Goal: Information Seeking & Learning: Learn about a topic

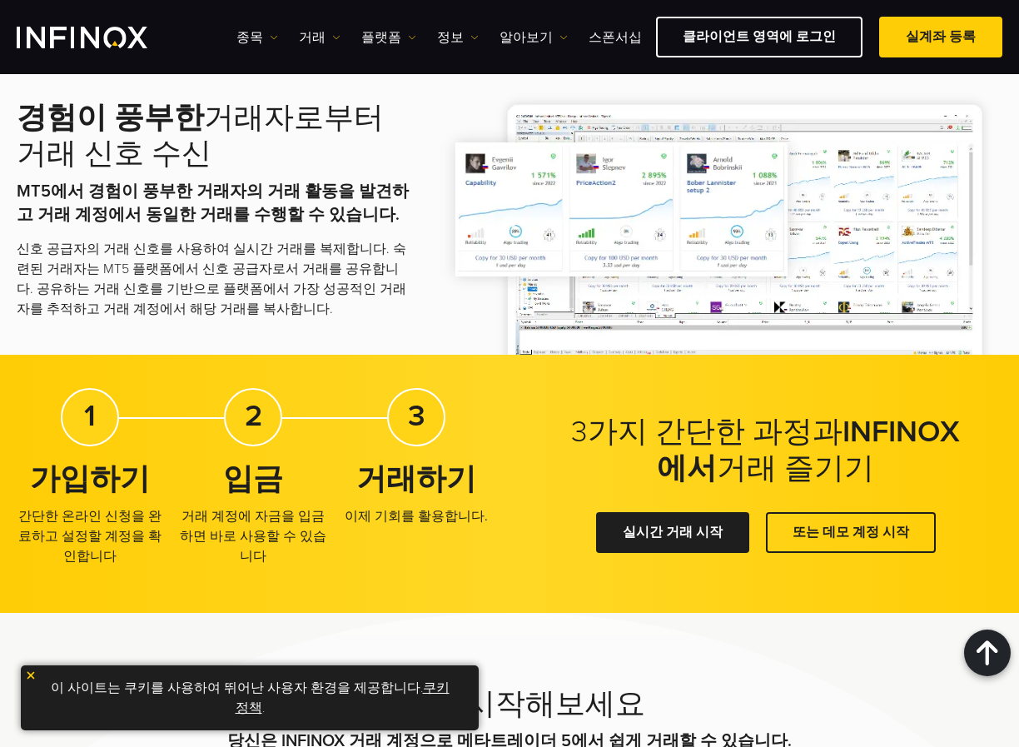
scroll to position [2498, 0]
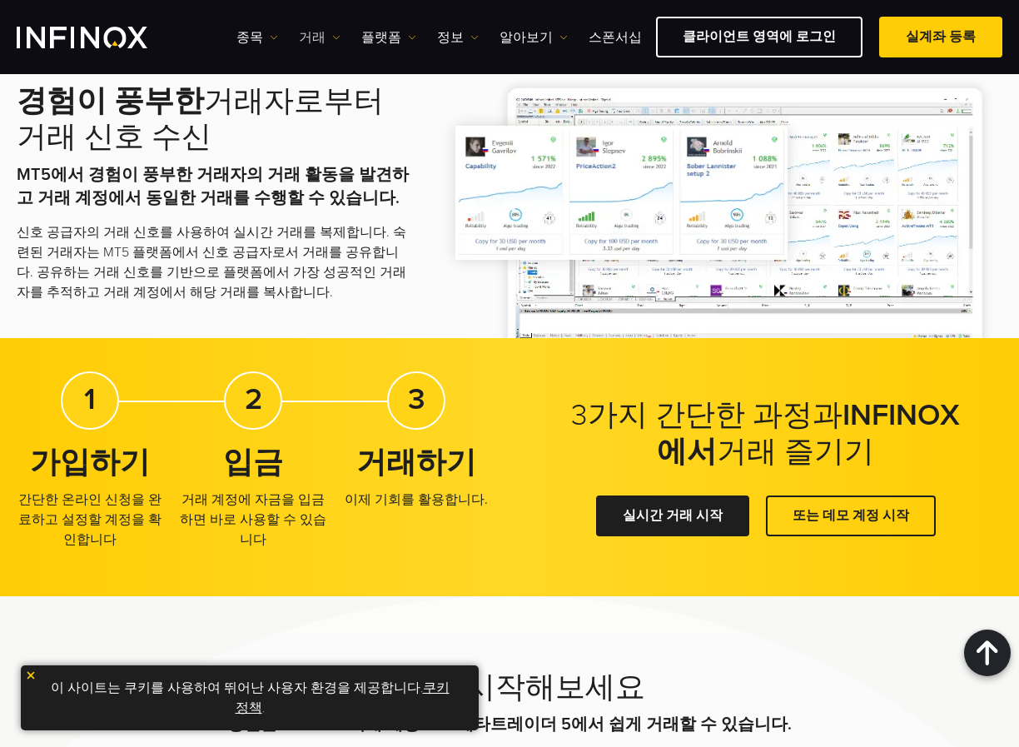
click at [316, 41] on link "거래" at bounding box center [320, 37] width 42 height 20
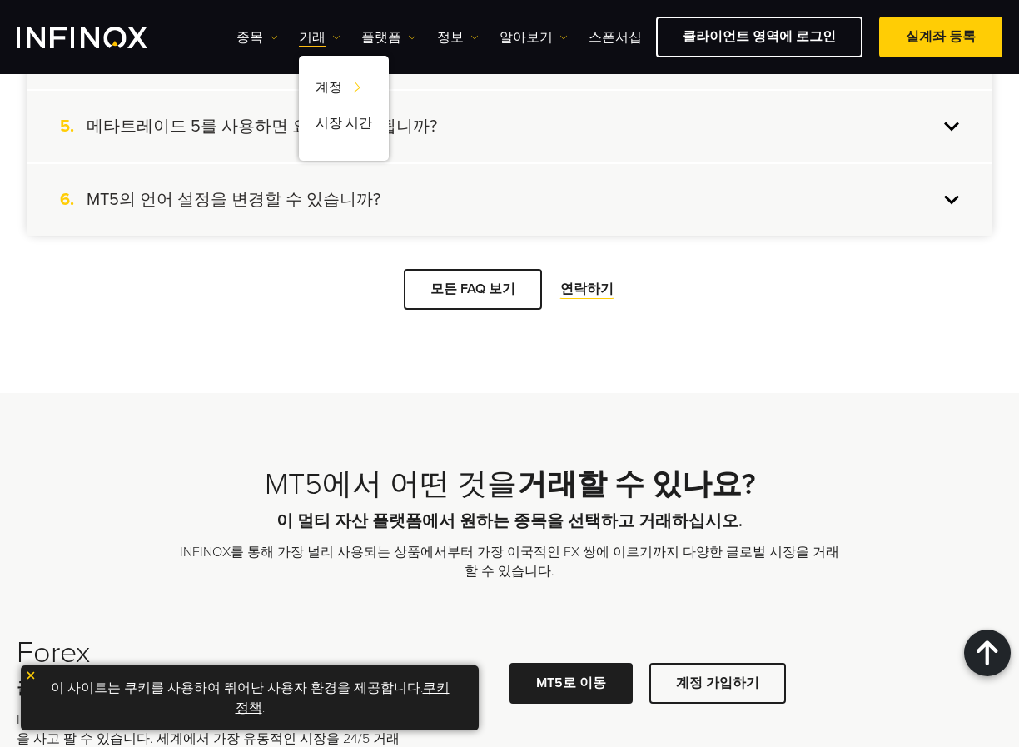
scroll to position [4440, 0]
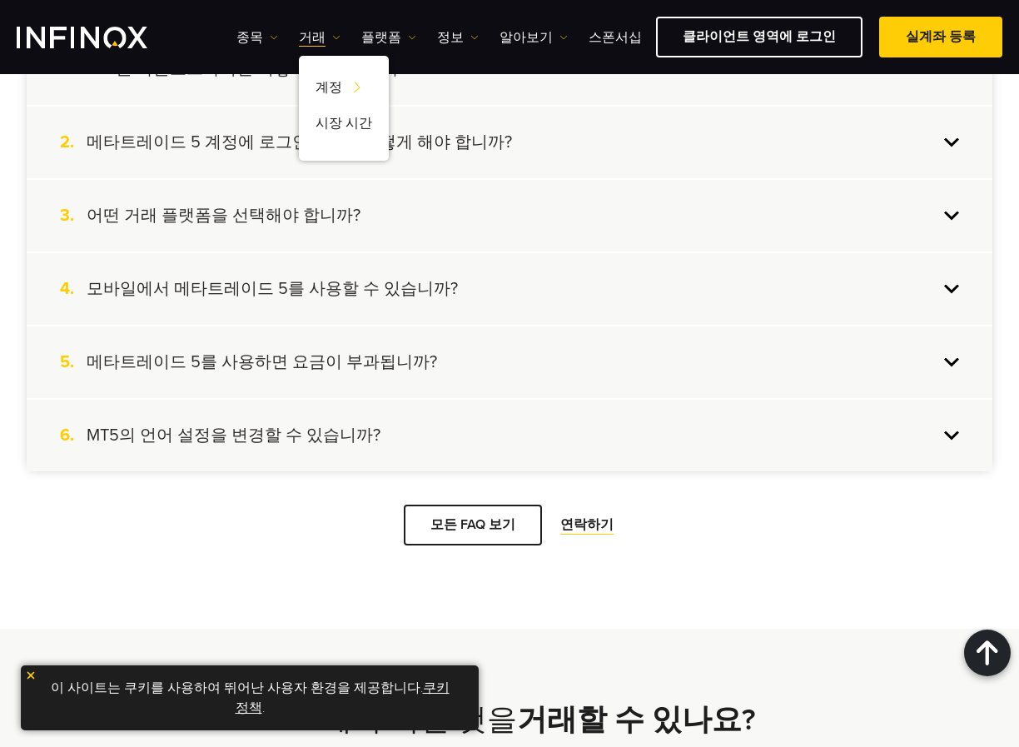
click at [310, 359] on h4 "메타트레이드 5를 사용하면 요금이 부과됩니까?" at bounding box center [262, 362] width 351 height 22
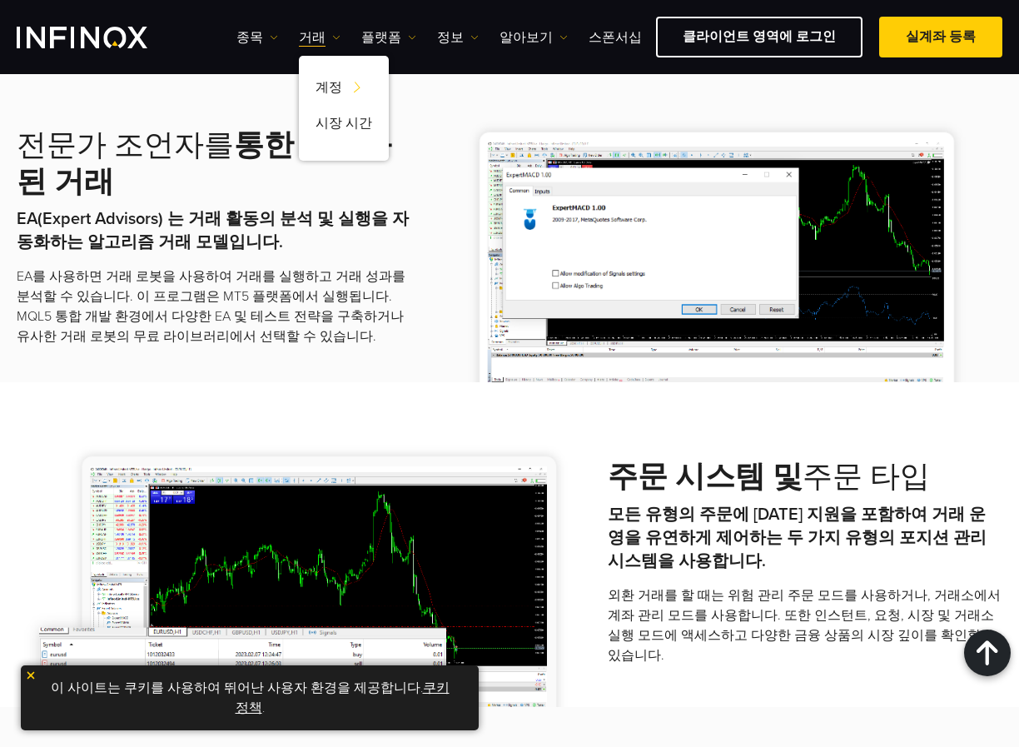
scroll to position [1665, 0]
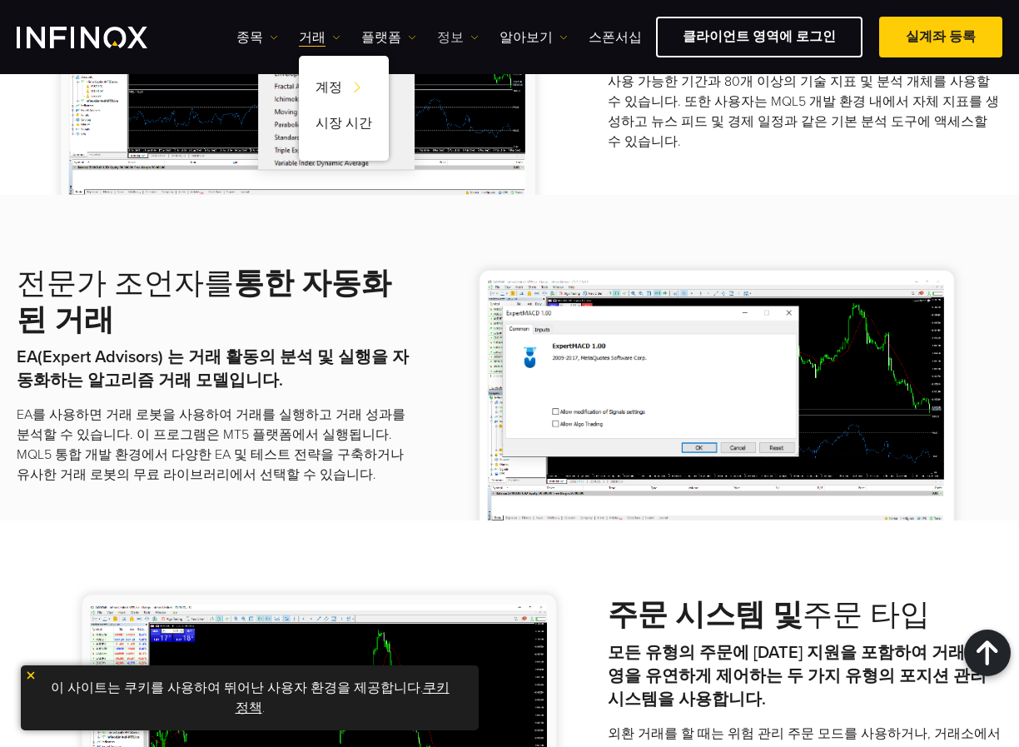
click at [470, 34] on img at bounding box center [474, 37] width 8 height 8
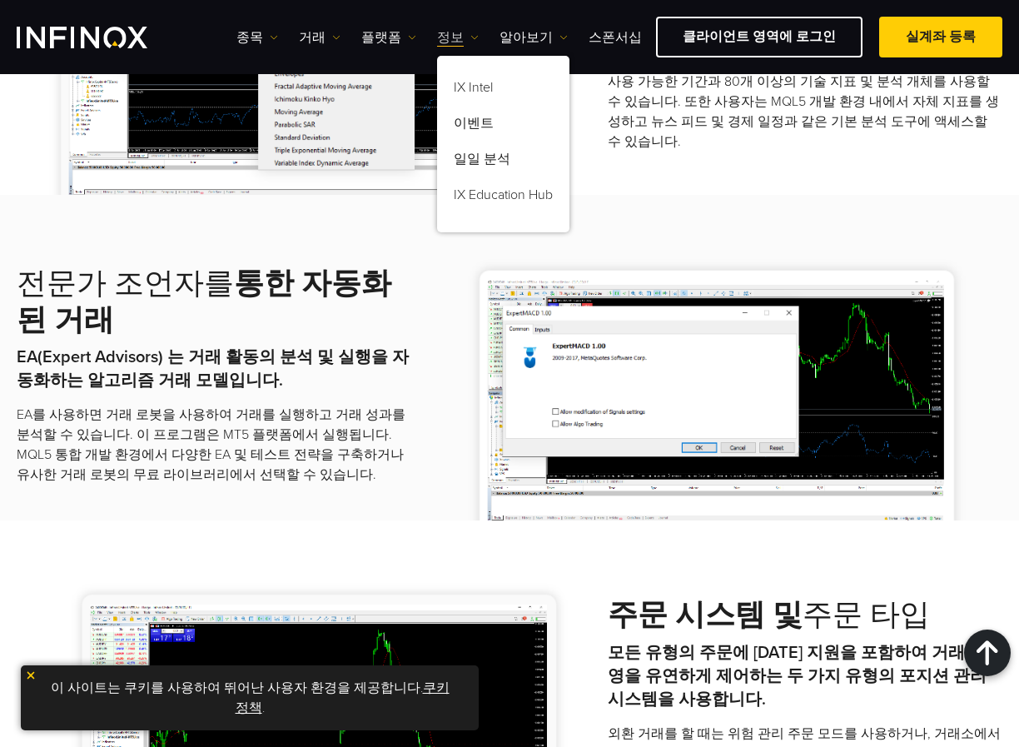
scroll to position [0, 0]
click at [513, 35] on link "알아보기" at bounding box center [534, 37] width 68 height 20
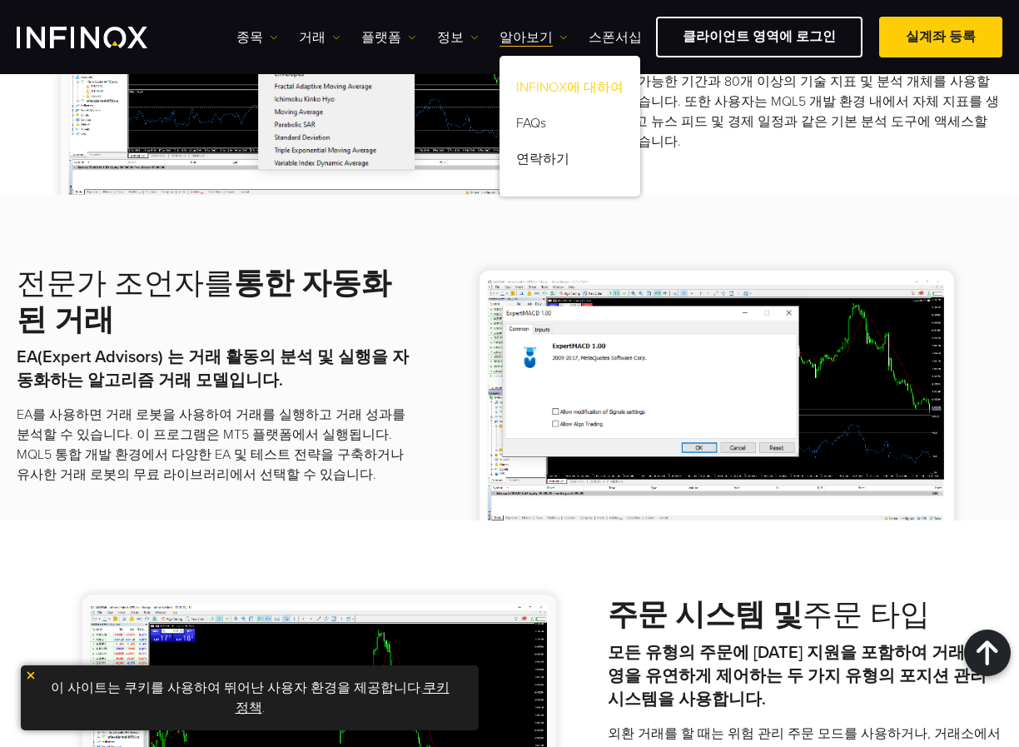
click at [565, 88] on link "INFINOX에 대하여" at bounding box center [570, 90] width 141 height 36
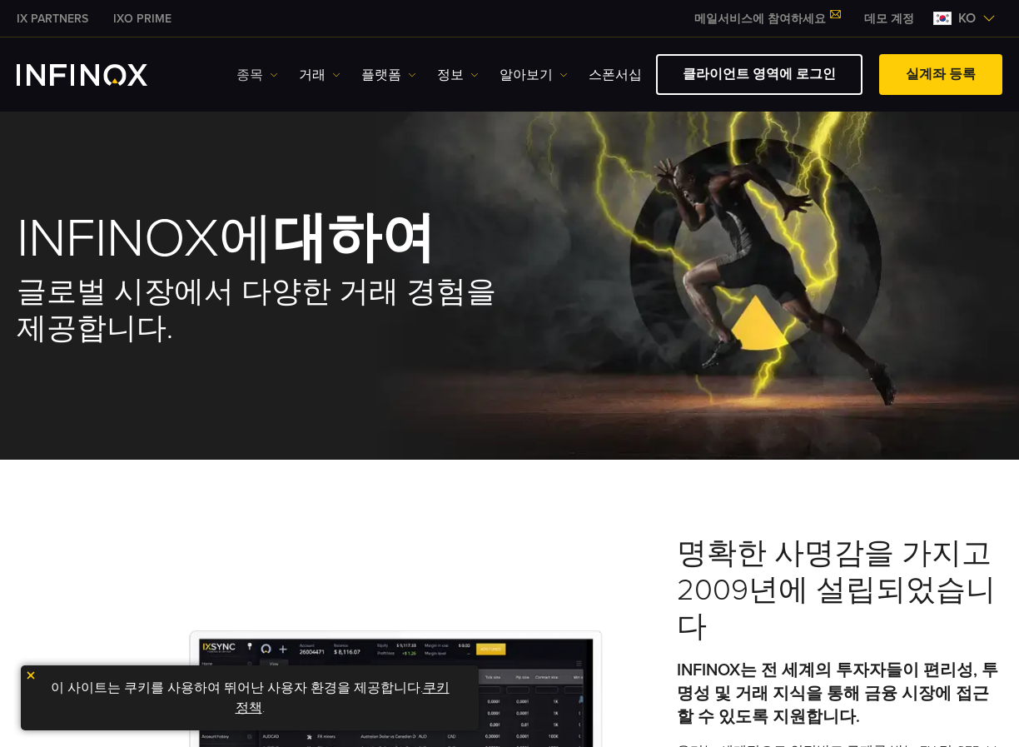
click at [258, 76] on link "종목" at bounding box center [257, 75] width 42 height 20
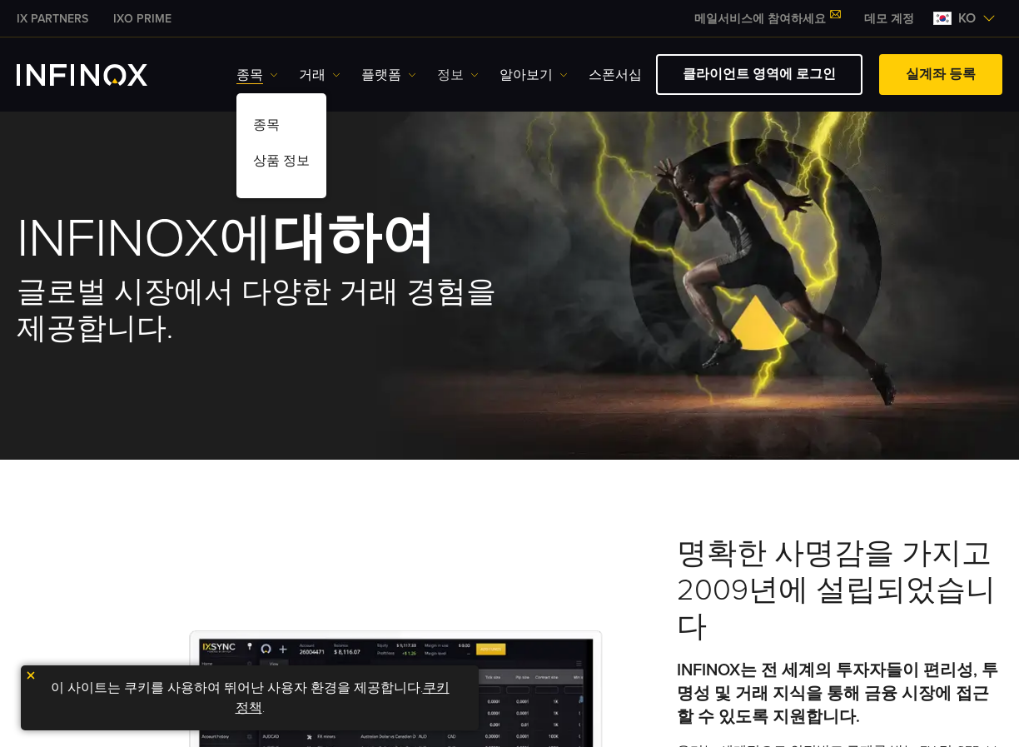
click at [440, 69] on link "정보" at bounding box center [458, 75] width 42 height 20
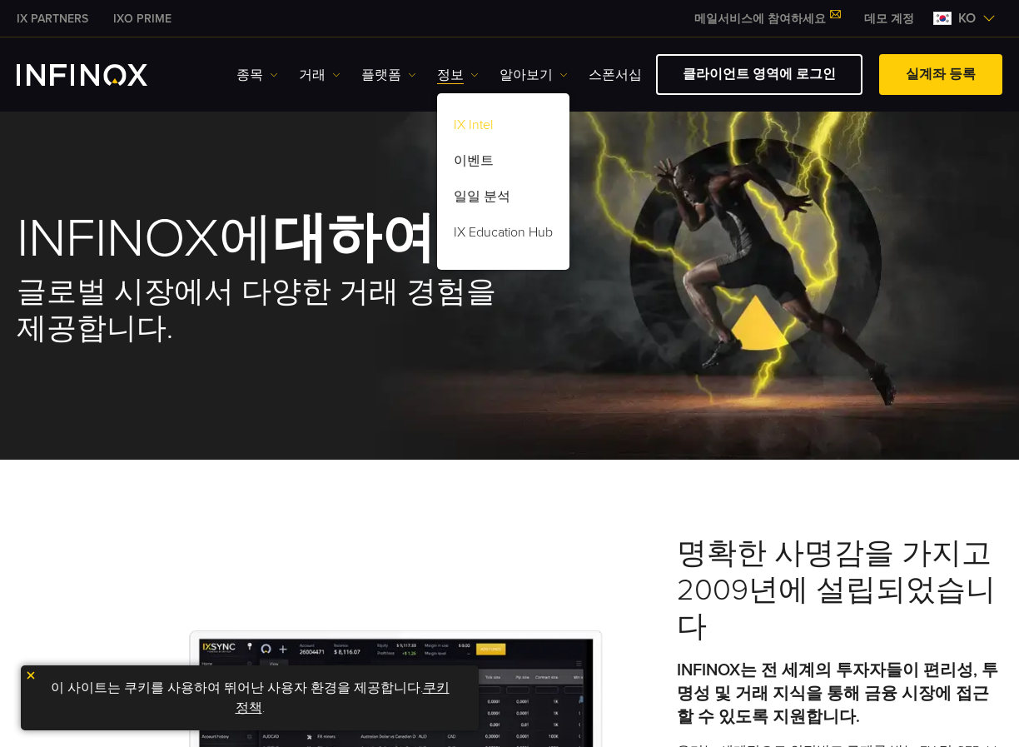
click at [479, 132] on link "IX Intel" at bounding box center [503, 128] width 132 height 36
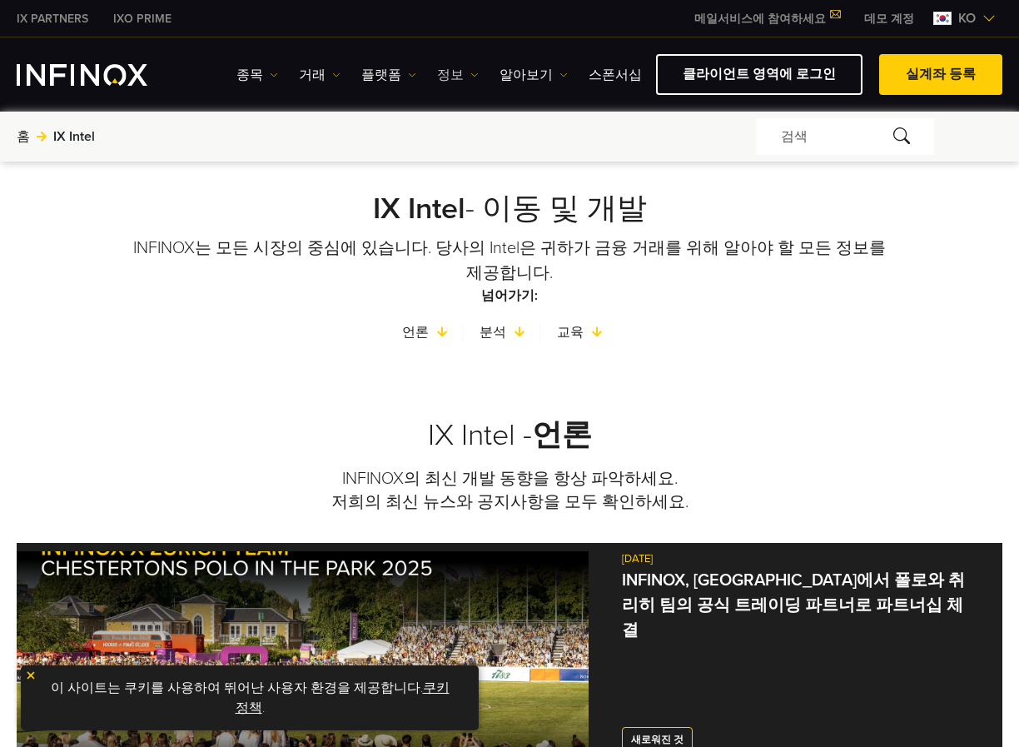
click at [449, 72] on link "정보" at bounding box center [458, 75] width 42 height 20
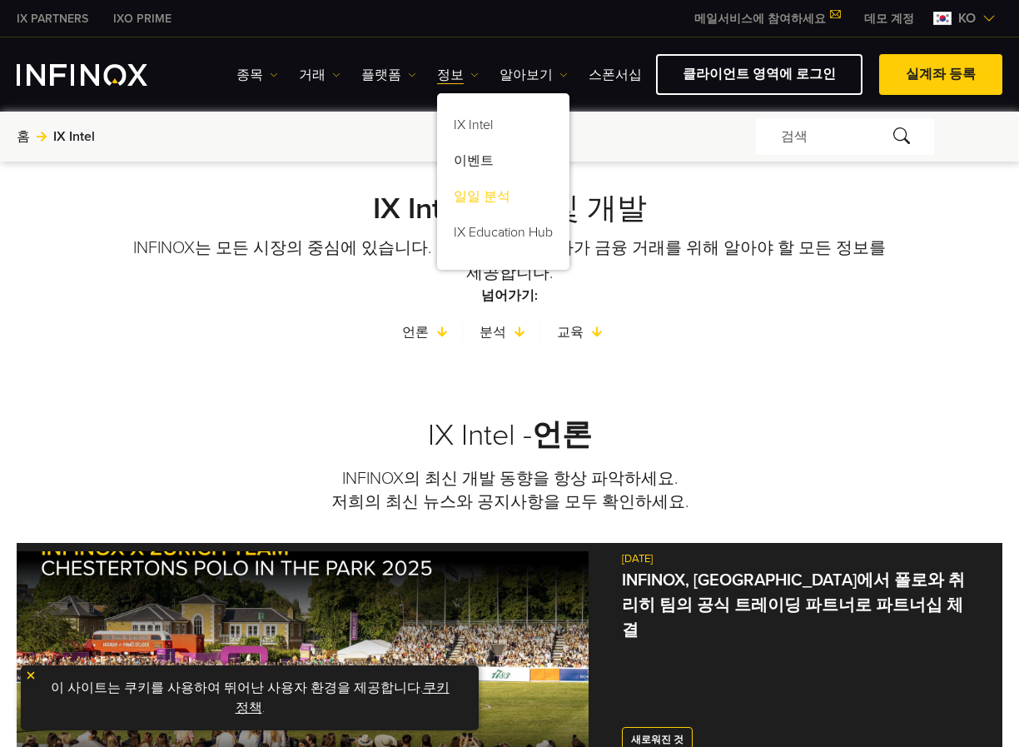
click at [493, 195] on link "일일 분석" at bounding box center [503, 200] width 132 height 36
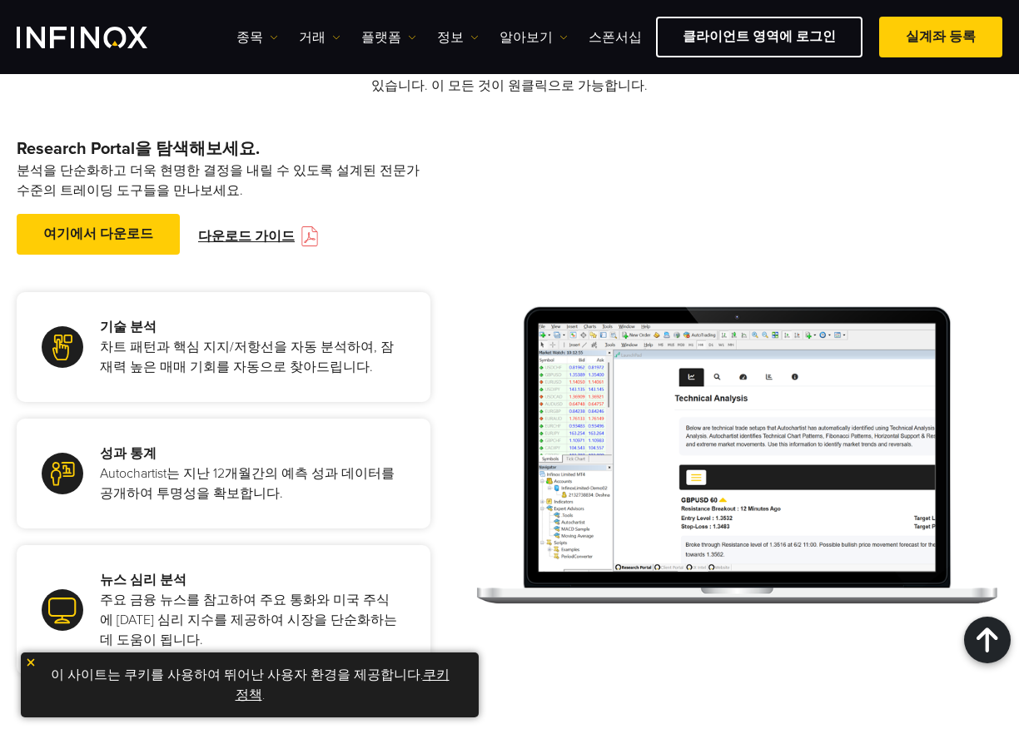
scroll to position [1665, 0]
